Goal: Task Accomplishment & Management: Manage account settings

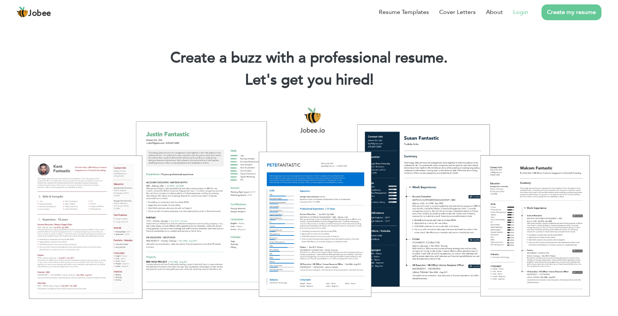
click at [509, 13] on li "Login" at bounding box center [515, 12] width 25 height 19
click at [520, 16] on link "Login" at bounding box center [520, 12] width 15 height 9
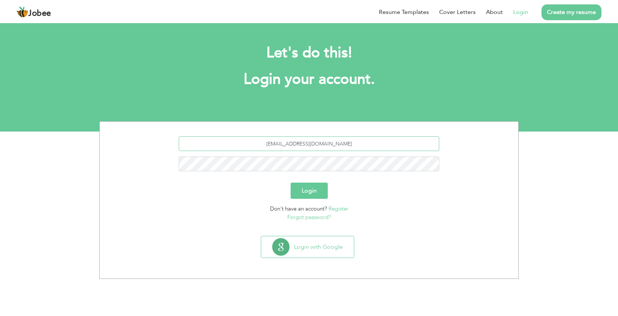
type input "kmondry2022@gmail.com"
click at [309, 191] on button "Login" at bounding box center [309, 191] width 37 height 16
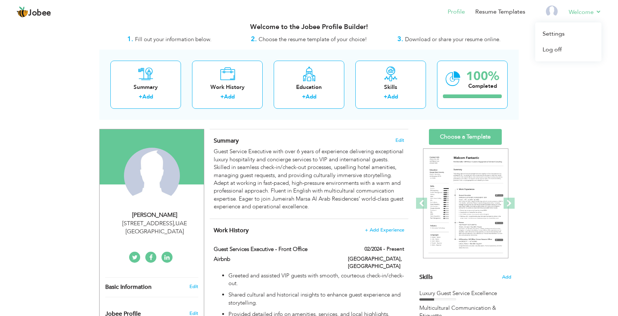
click at [589, 7] on li "Welcome Settings Log off" at bounding box center [580, 13] width 43 height 20
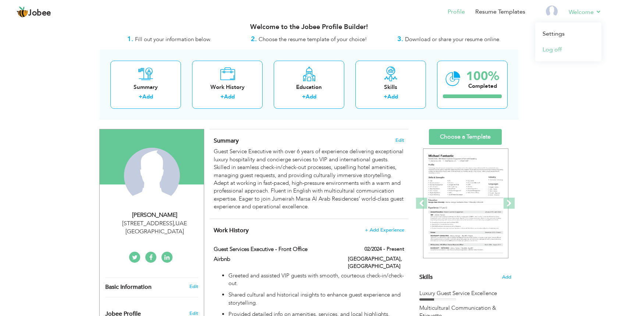
click at [549, 49] on link "Log off" at bounding box center [568, 50] width 66 height 16
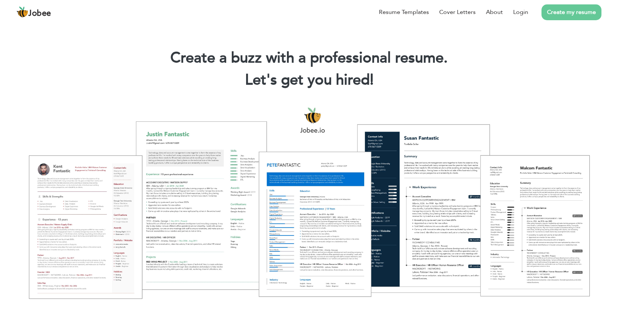
click at [529, 10] on li "Create my resume" at bounding box center [564, 12] width 73 height 19
click at [519, 10] on link "Login" at bounding box center [520, 12] width 15 height 9
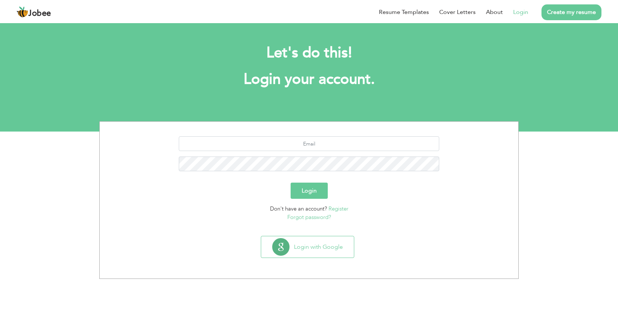
click at [308, 145] on input "text" at bounding box center [309, 144] width 261 height 15
type input "kmondry2022@outloo.com"
click at [309, 191] on button "Login" at bounding box center [309, 191] width 37 height 16
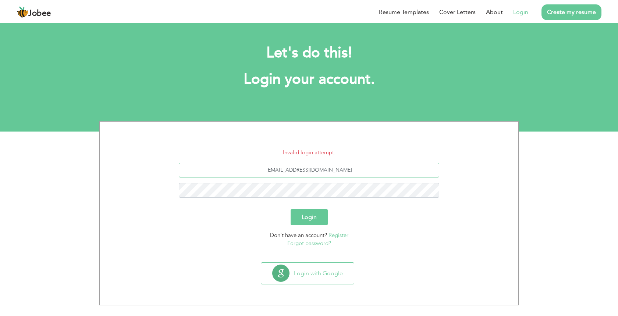
click at [318, 171] on input "[EMAIL_ADDRESS][DOMAIN_NAME]" at bounding box center [309, 170] width 261 height 15
click at [323, 171] on input "[EMAIL_ADDRESS][DOMAIN_NAME]" at bounding box center [309, 170] width 261 height 15
type input "kmondry2022@outlook.com"
click at [309, 217] on button "Login" at bounding box center [309, 217] width 37 height 16
click at [315, 173] on input "[EMAIL_ADDRESS][DOMAIN_NAME]" at bounding box center [309, 170] width 261 height 15
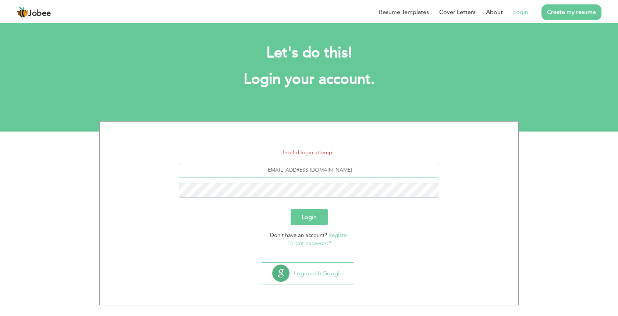
click at [302, 171] on input "[EMAIL_ADDRESS][DOMAIN_NAME]" at bounding box center [309, 170] width 261 height 15
type input "[EMAIL_ADDRESS][DOMAIN_NAME]"
click at [307, 220] on button "Login" at bounding box center [309, 217] width 37 height 16
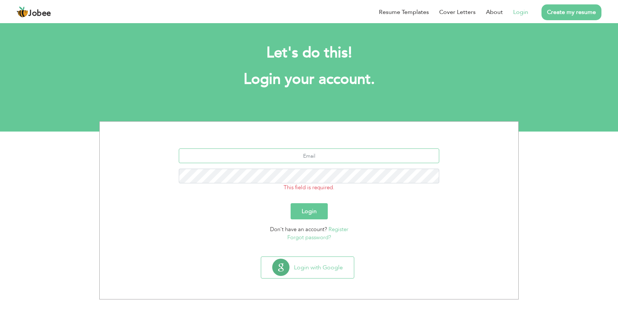
click at [303, 153] on input "text" at bounding box center [309, 156] width 261 height 15
type input "[EMAIL_ADDRESS][DOMAIN_NAME]"
click at [309, 211] on button "Login" at bounding box center [309, 211] width 37 height 16
